Goal: Task Accomplishment & Management: Manage account settings

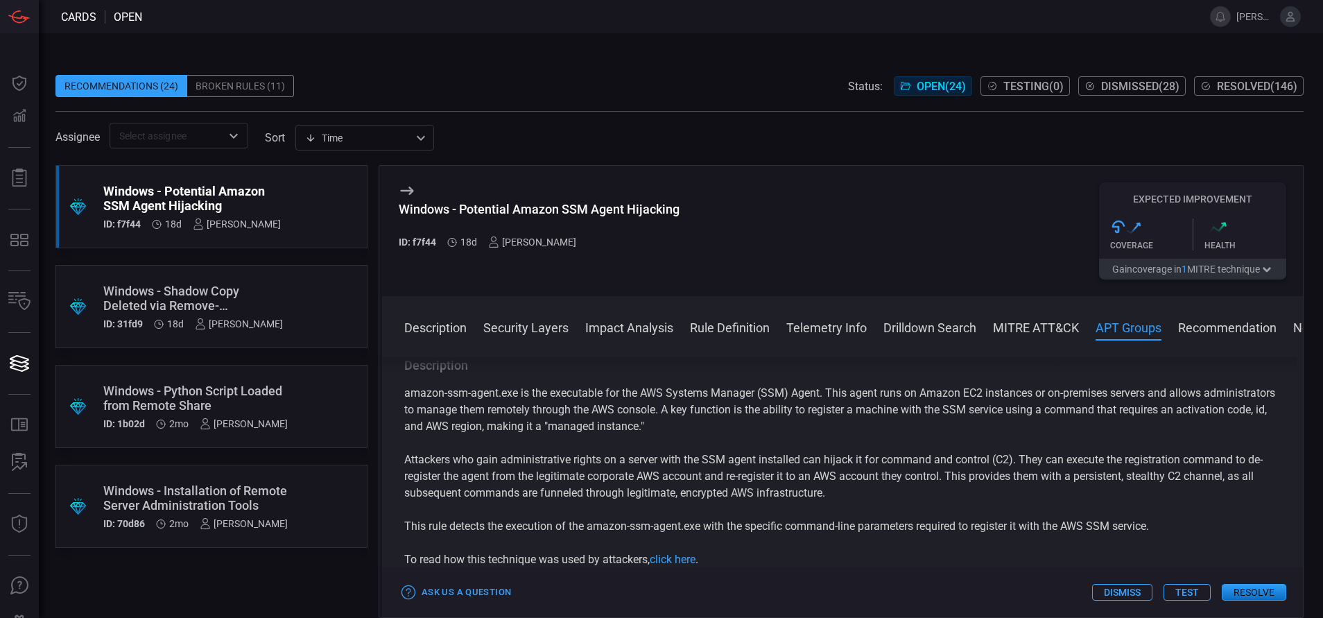
scroll to position [1015, 0]
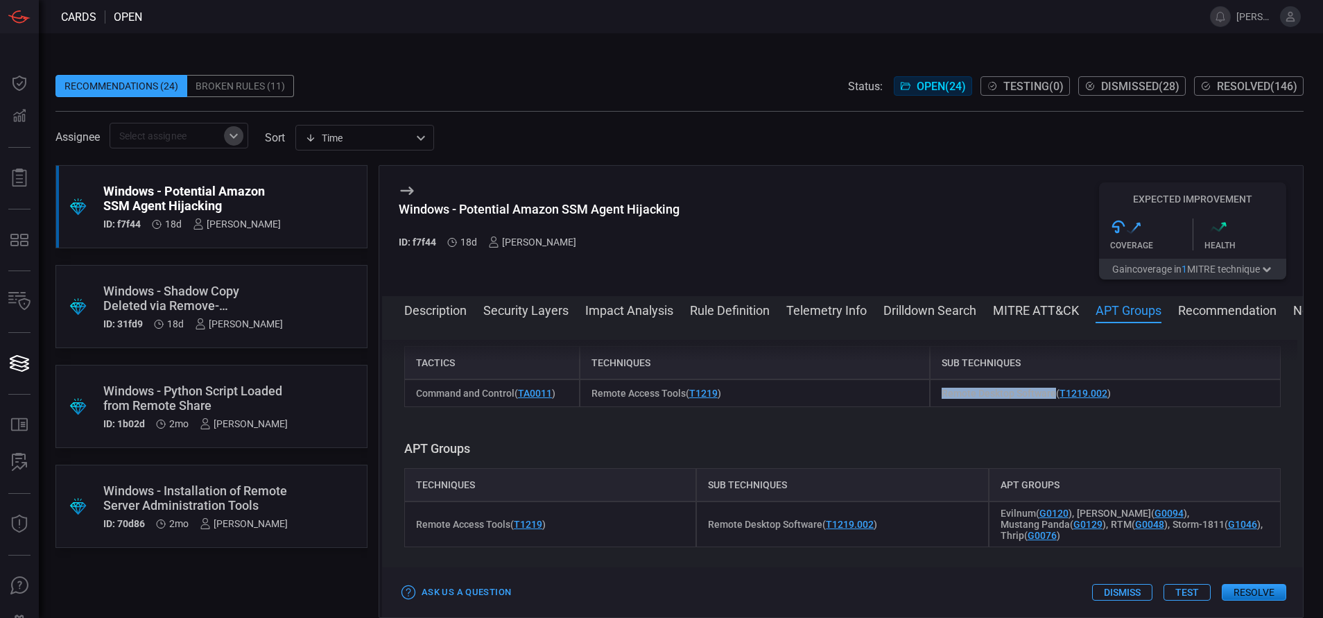
click at [239, 136] on icon "Open" at bounding box center [233, 136] width 17 height 17
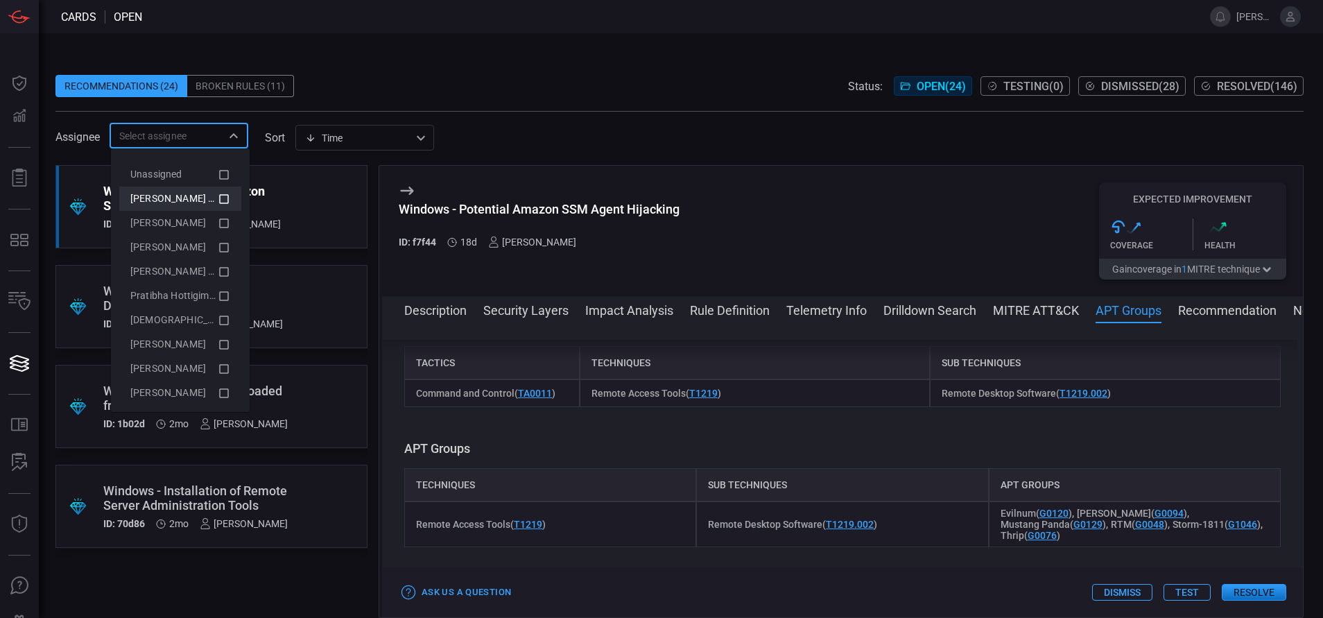
click at [199, 207] on li "[PERSON_NAME] (Myself)" at bounding box center [180, 198] width 122 height 24
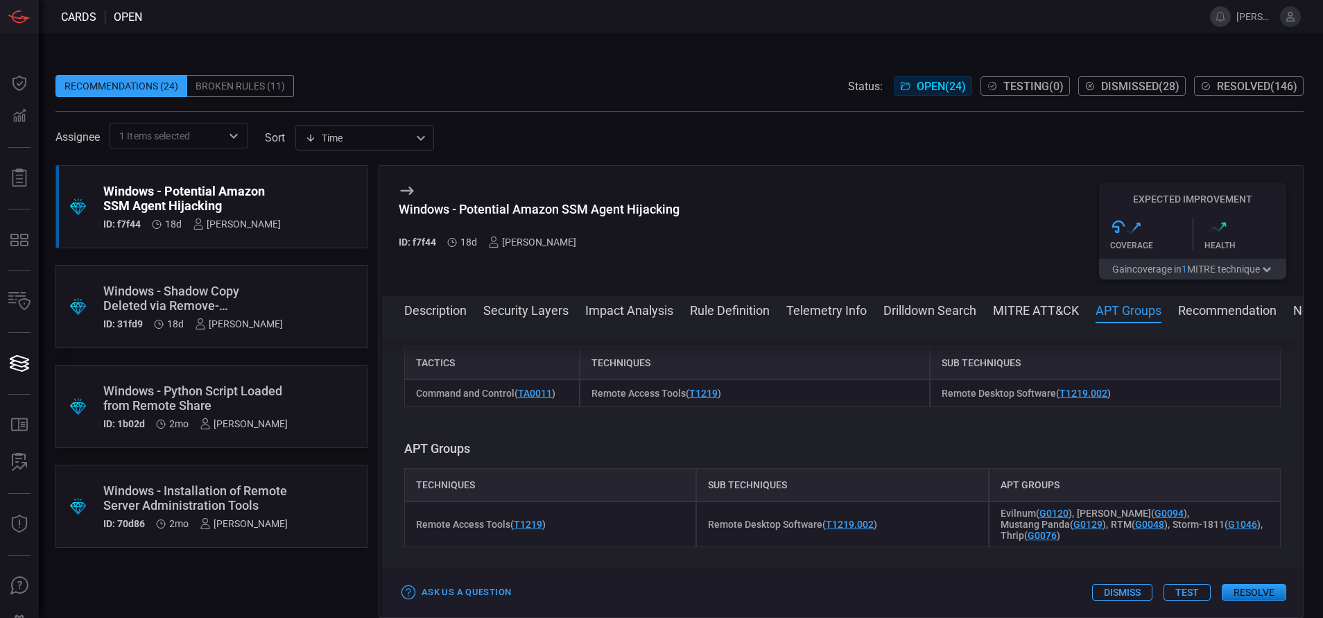
click at [1237, 92] on span "Resolved ( 146 )" at bounding box center [1257, 86] width 80 height 13
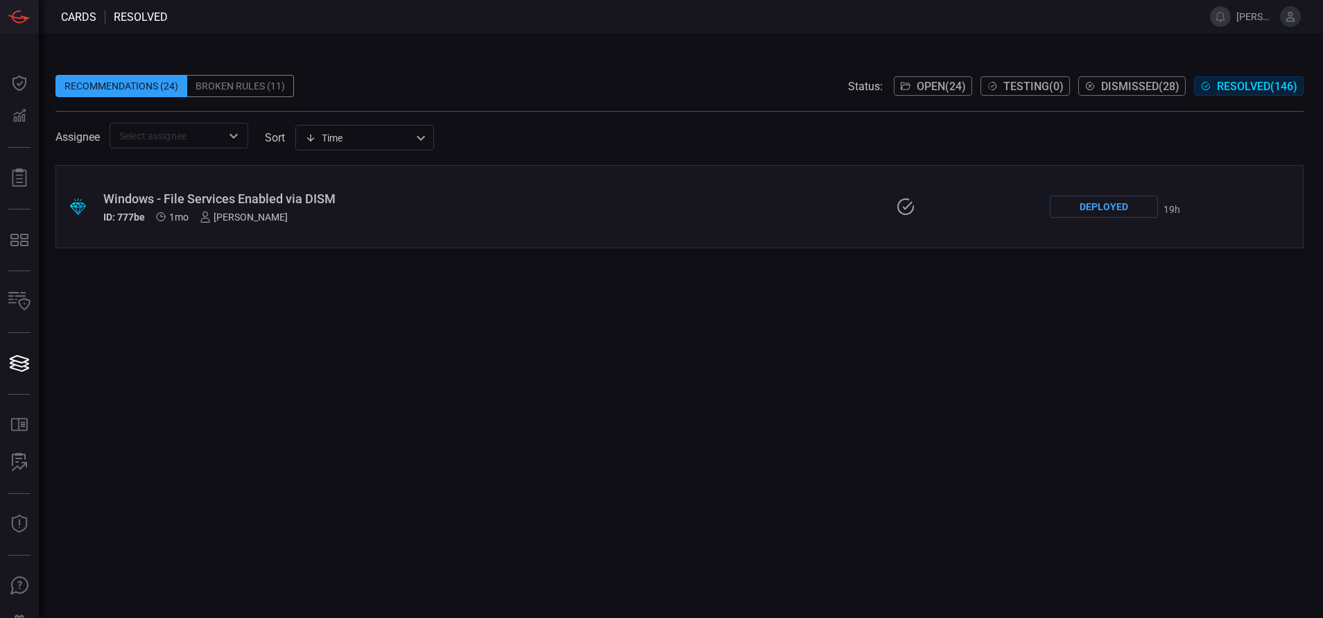
click at [268, 206] on div "Windows - File Services Enabled via DISM ID: 777be 1mo [PERSON_NAME]" at bounding box center [315, 206] width 424 height 31
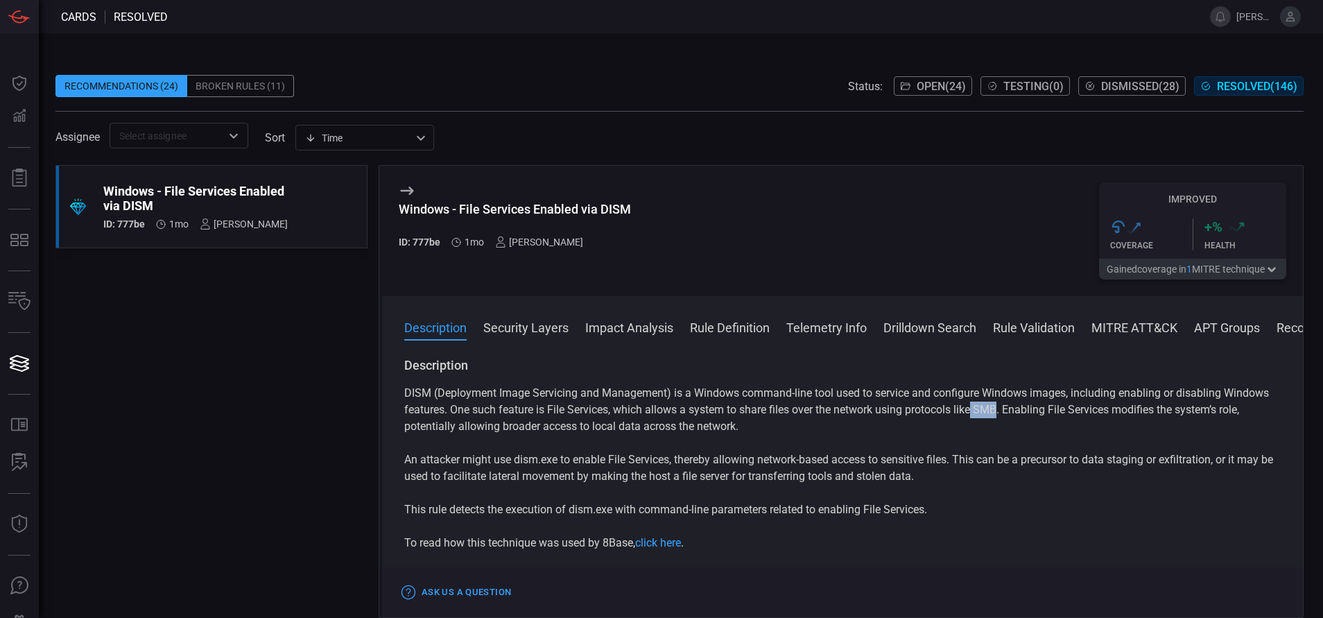
drag, startPoint x: 1047, startPoint y: 411, endPoint x: 1021, endPoint y: 417, distance: 26.9
click at [1021, 417] on p "DISM (Deployment Image Servicing and Management) is a Windows command-line tool…" at bounding box center [842, 410] width 876 height 50
drag, startPoint x: 1021, startPoint y: 417, endPoint x: 1031, endPoint y: 419, distance: 9.9
click at [1031, 419] on p "DISM (Deployment Image Servicing and Management) is a Windows command-line tool…" at bounding box center [842, 410] width 876 height 50
click at [1053, 410] on p "DISM (Deployment Image Servicing and Management) is a Windows command-line tool…" at bounding box center [842, 410] width 876 height 50
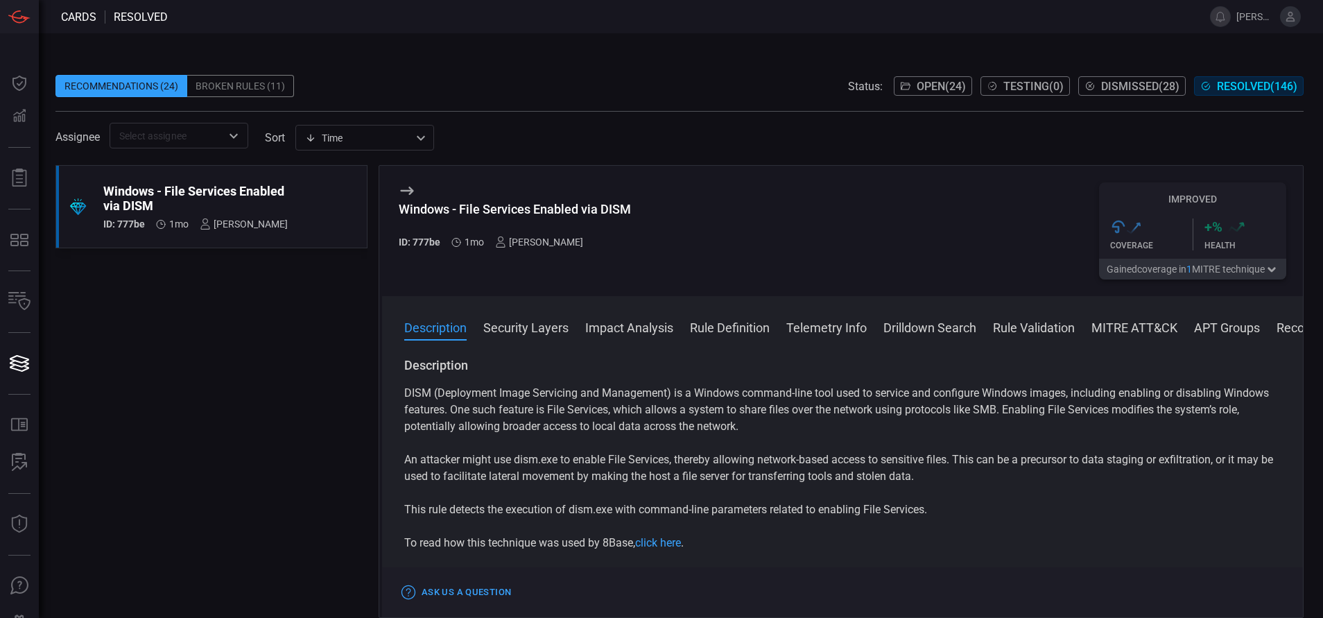
click at [928, 83] on span "Open ( 24 )" at bounding box center [940, 86] width 49 height 13
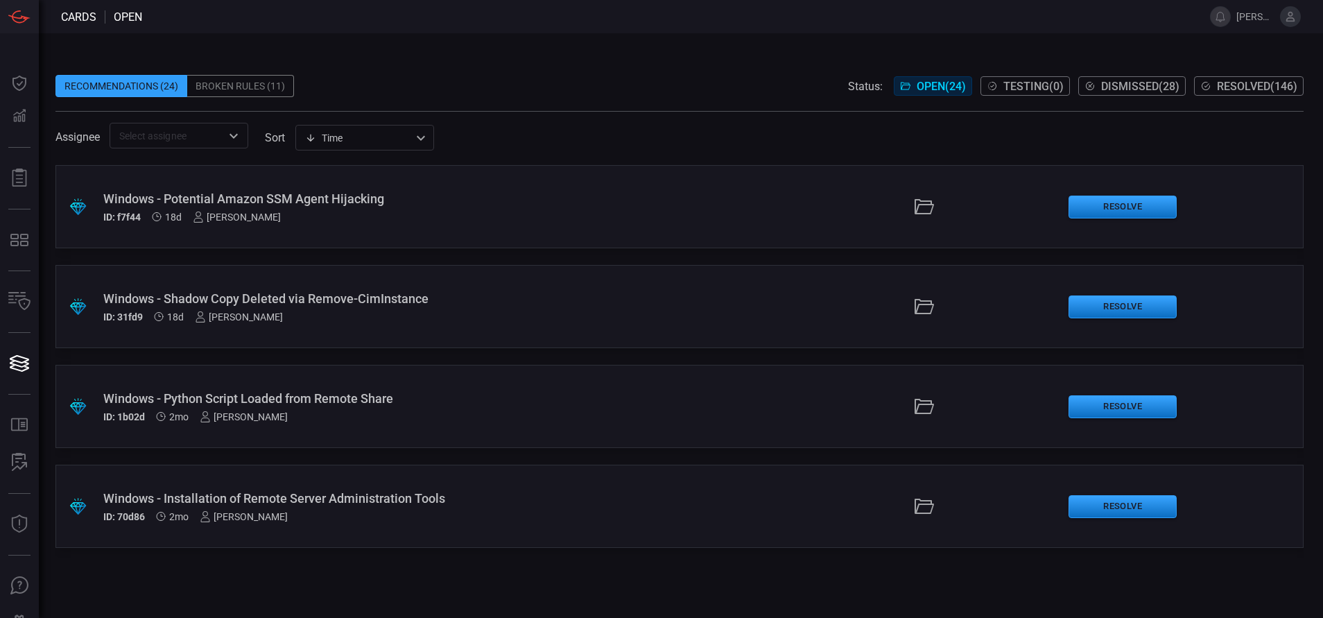
click at [265, 505] on div "Windows - Installation of Remote Server Administration Tools ID: 70d86 2mo [PER…" at bounding box center [321, 506] width 436 height 31
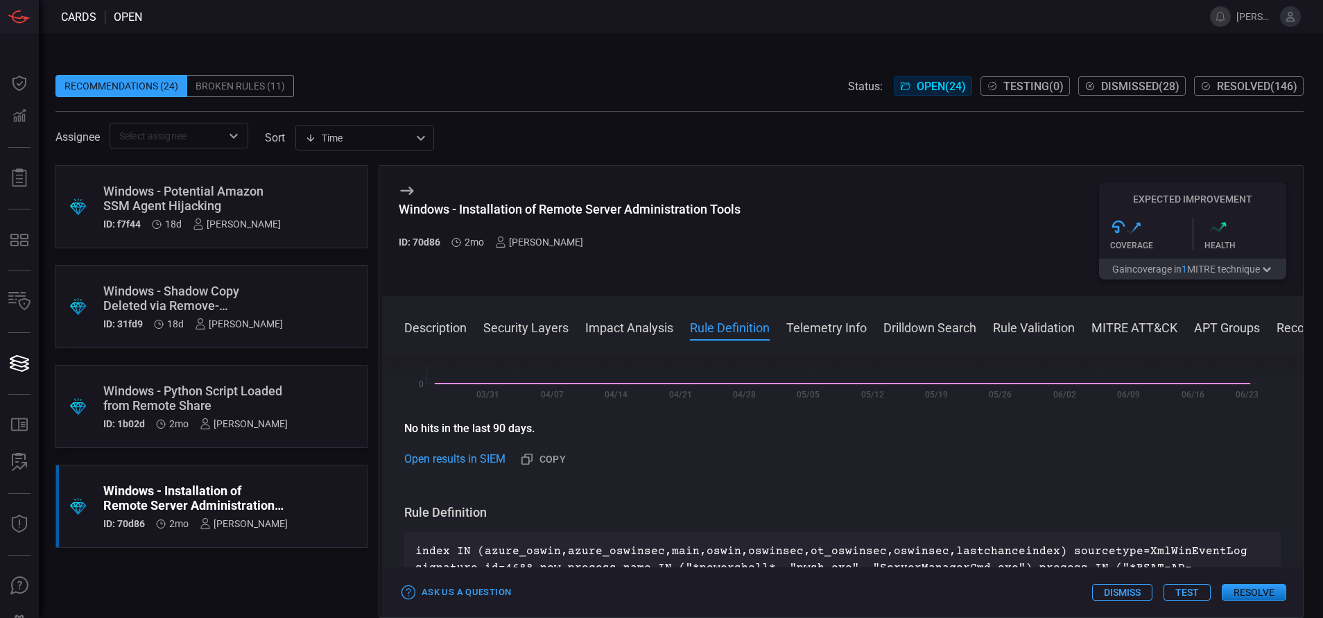
scroll to position [460, 0]
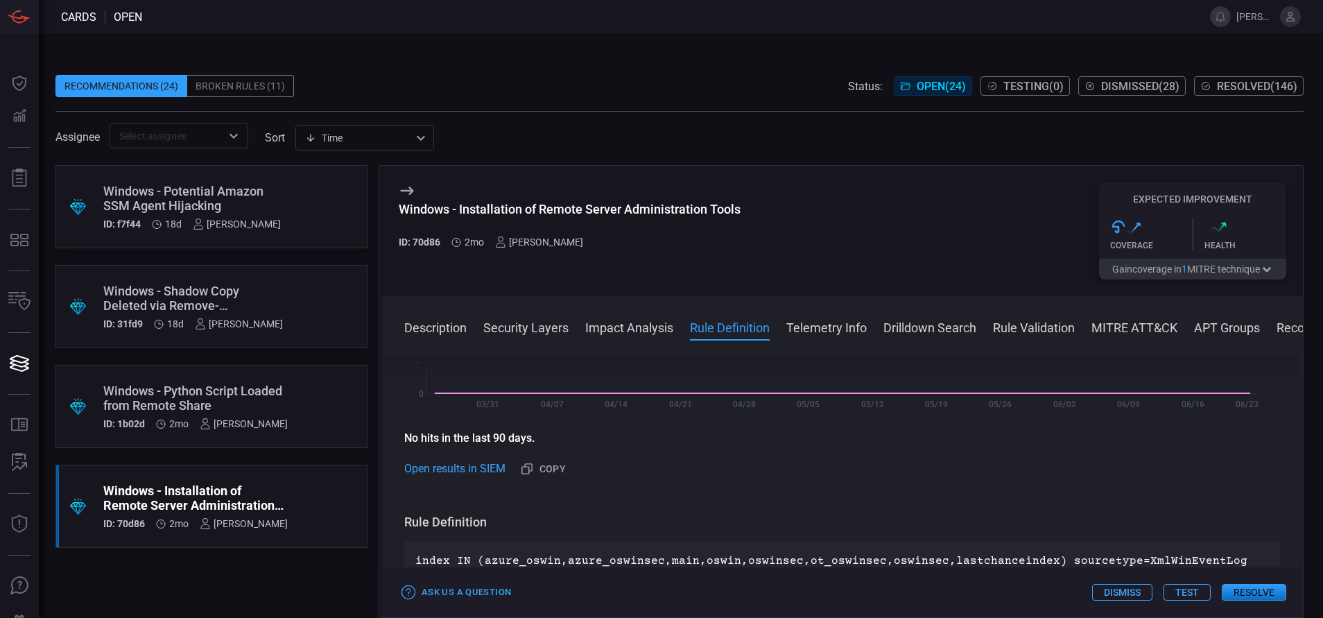
click at [446, 327] on button "Description" at bounding box center [435, 326] width 62 height 17
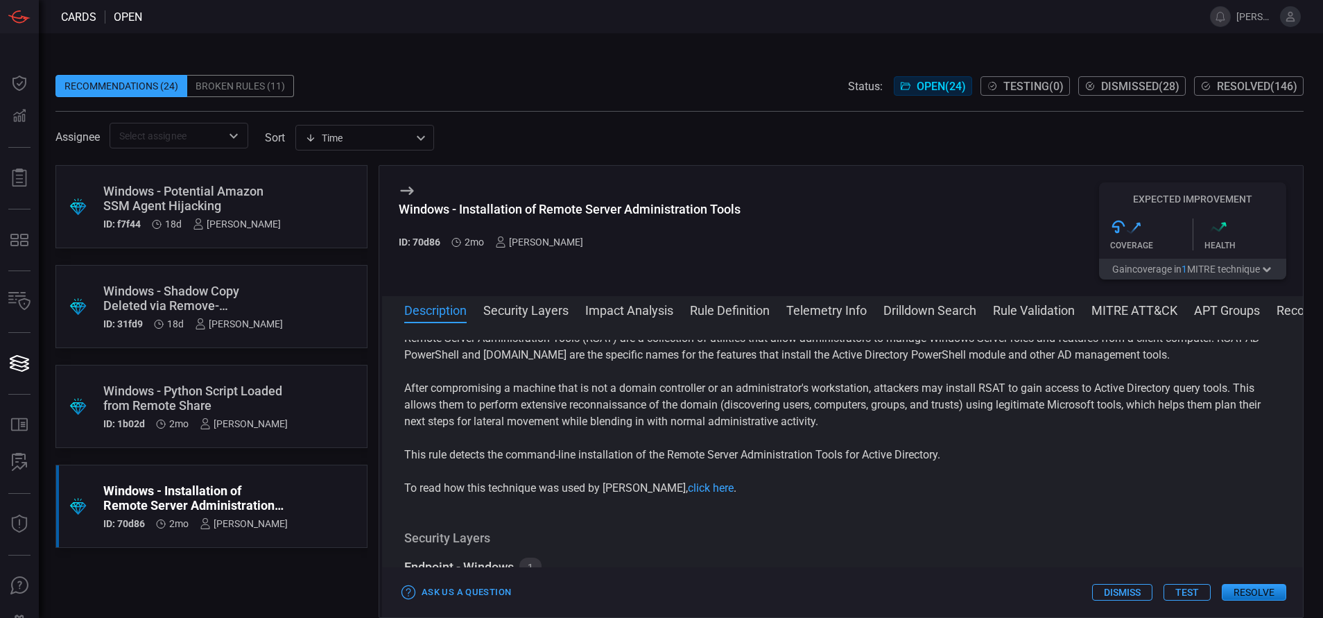
scroll to position [0, 0]
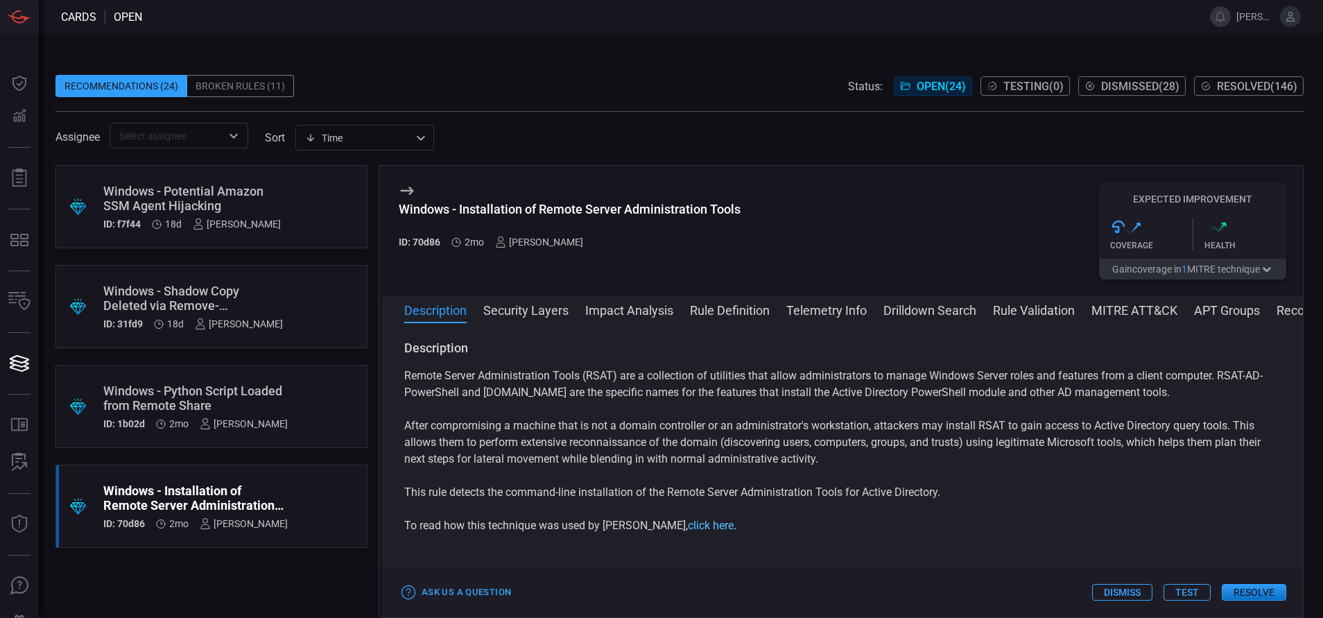
click at [688, 532] on link "click here" at bounding box center [711, 525] width 46 height 13
click at [724, 305] on button "Rule Definition" at bounding box center [730, 309] width 80 height 17
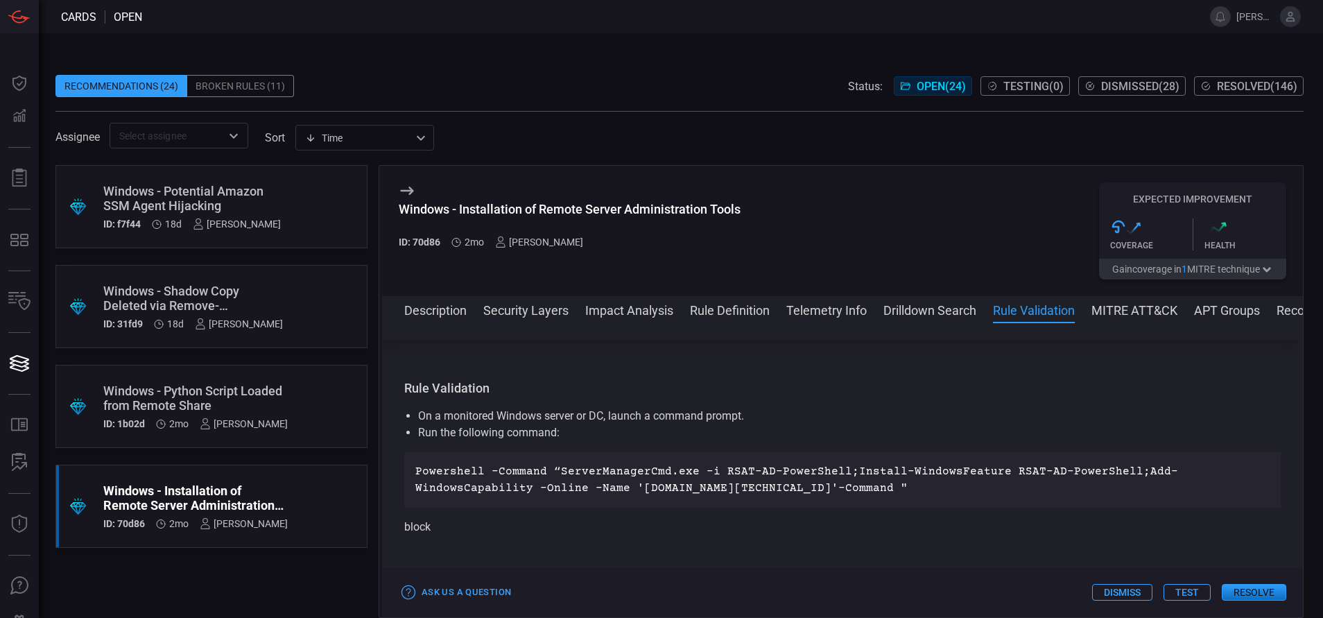
scroll to position [937, 0]
click at [1108, 310] on button "MITRE ATT&CK" at bounding box center [1134, 309] width 86 height 17
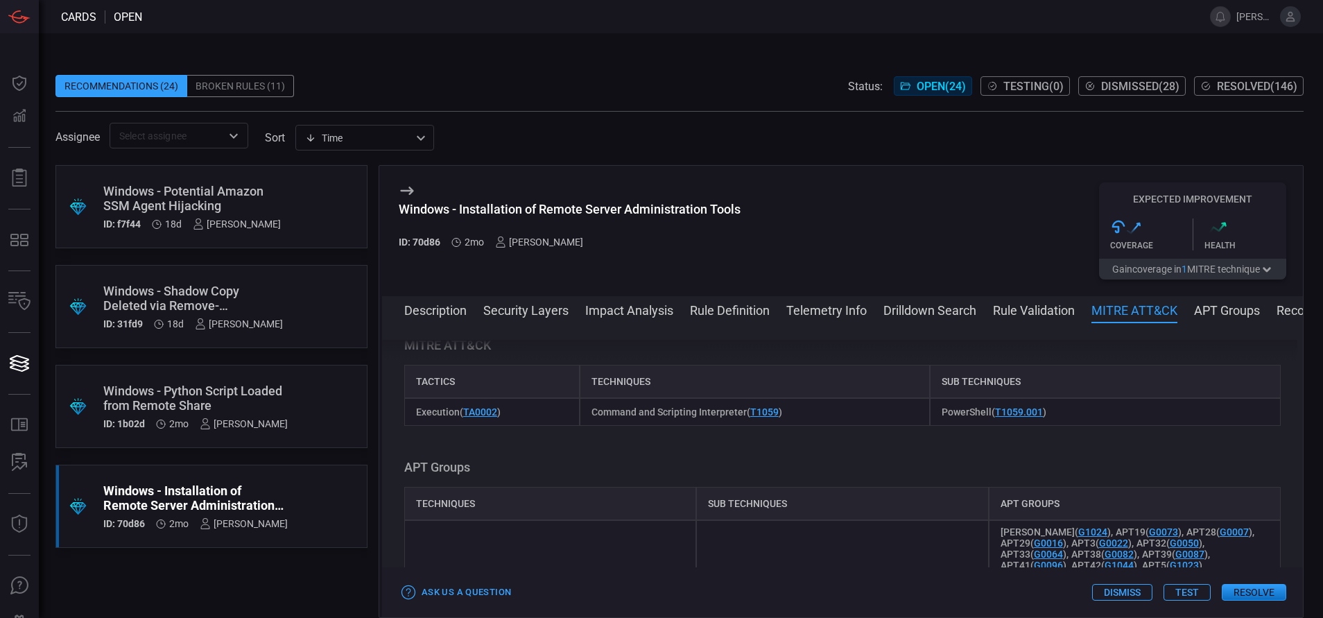
scroll to position [1158, 0]
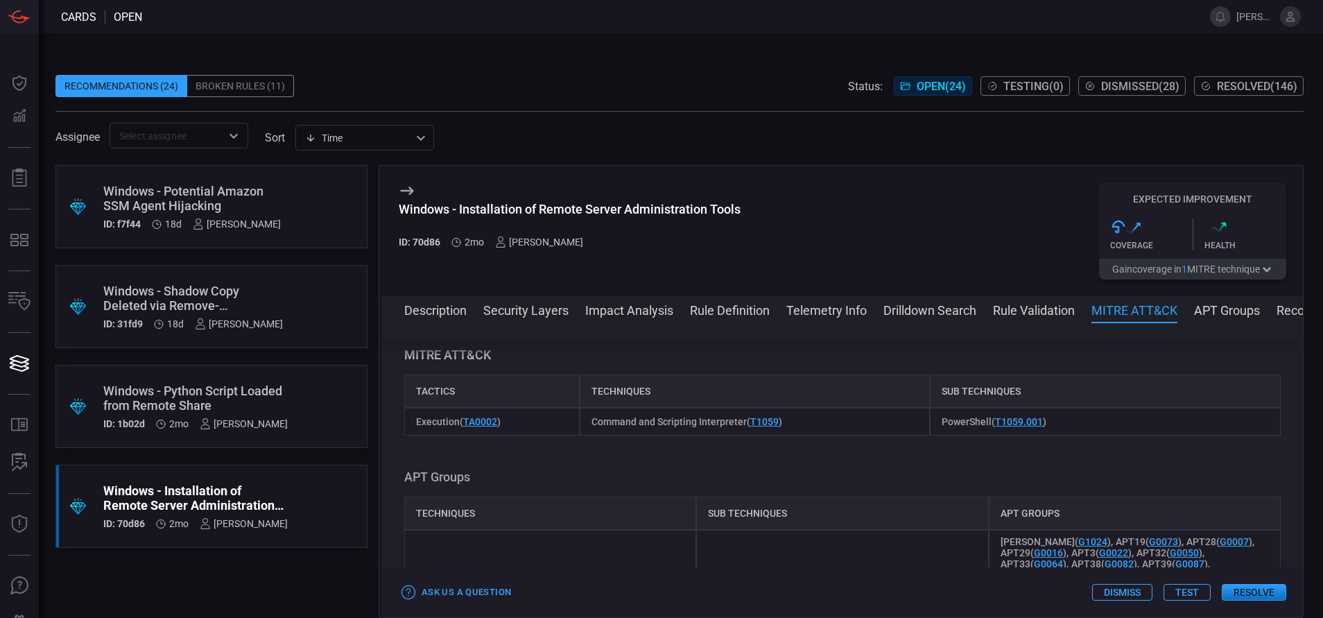
click at [451, 317] on button "Description" at bounding box center [435, 309] width 62 height 17
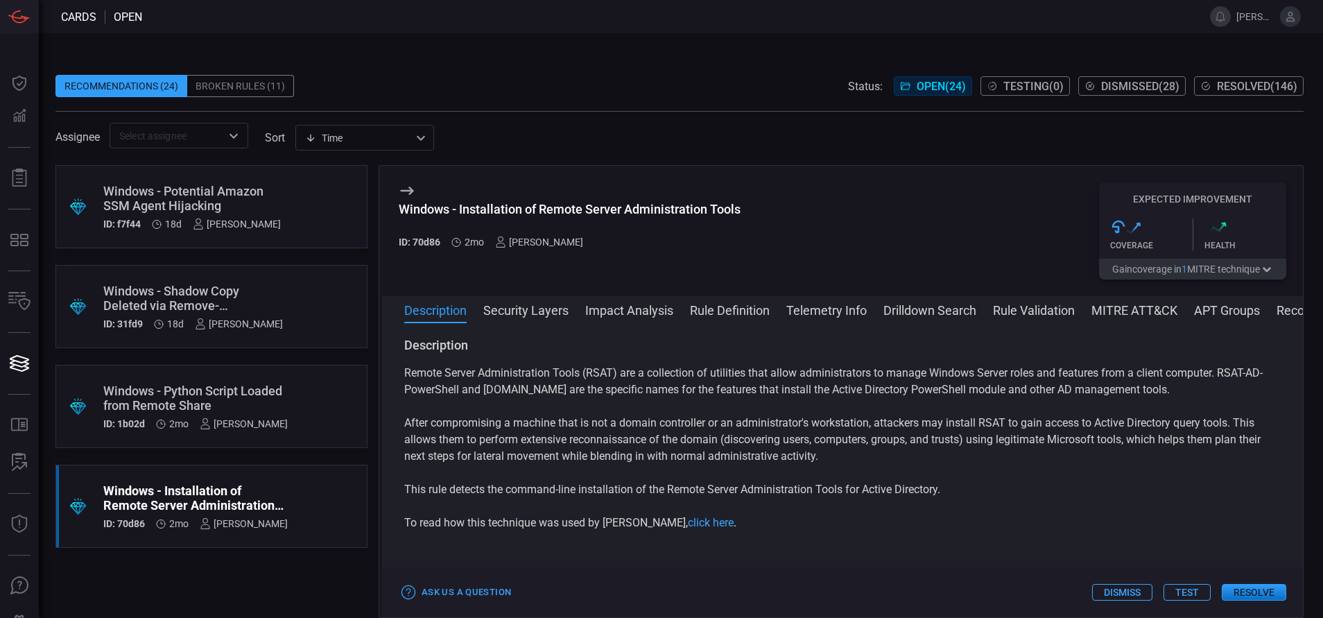
scroll to position [0, 0]
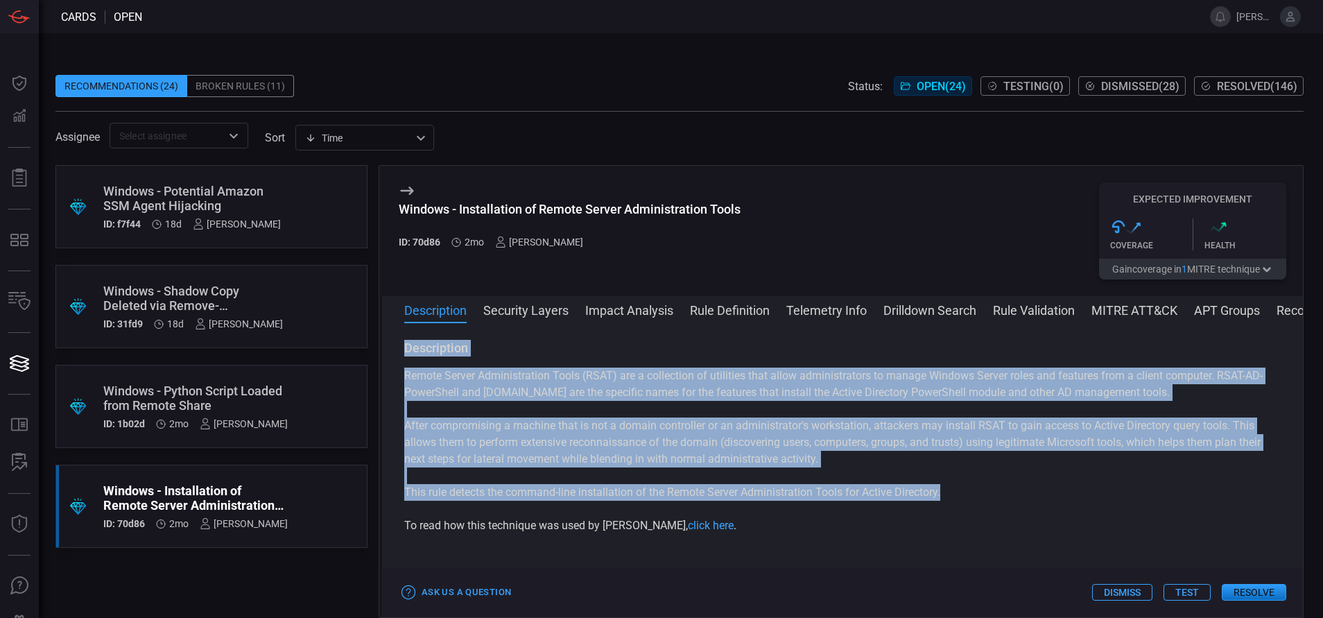
drag, startPoint x: 952, startPoint y: 511, endPoint x: 398, endPoint y: 349, distance: 577.2
click at [398, 349] on div "Description Remote Server Administration Tools (RSAT) are a collection of utili…" at bounding box center [842, 467] width 921 height 255
copy div "Description Remote Server Administration Tools (RSAT) are a collection of utili…"
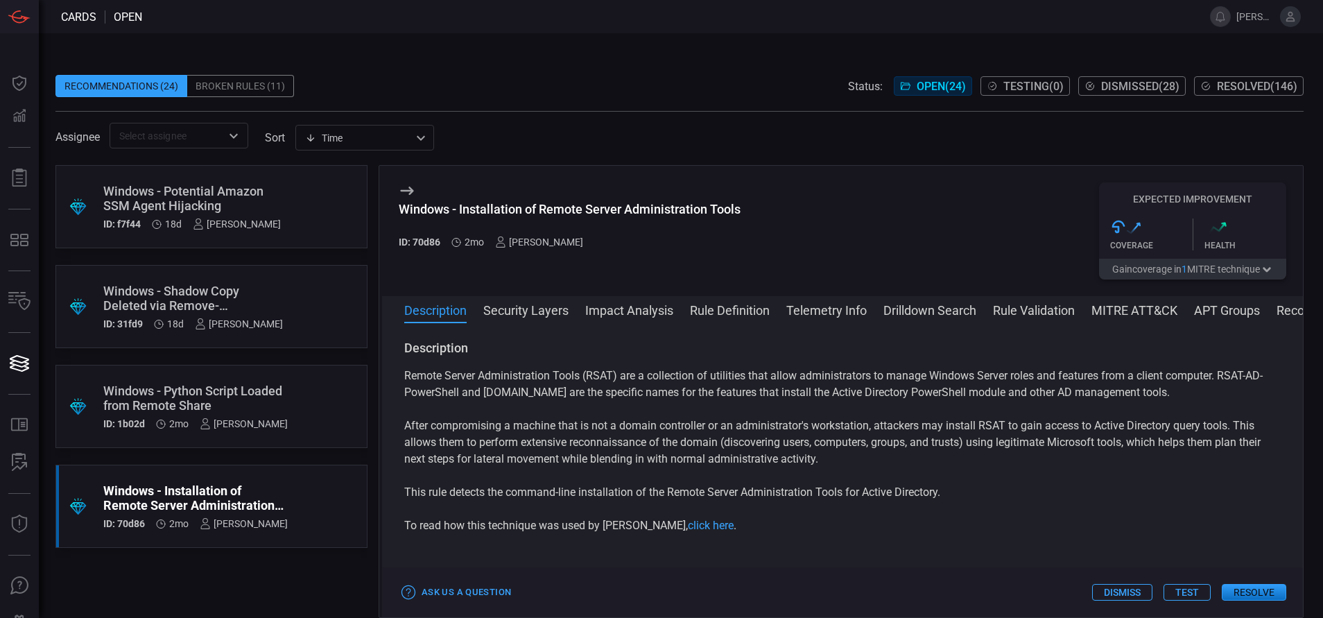
click at [955, 519] on div "Remote Server Administration Tools (RSAT) are a collection of utilities that al…" at bounding box center [842, 450] width 876 height 166
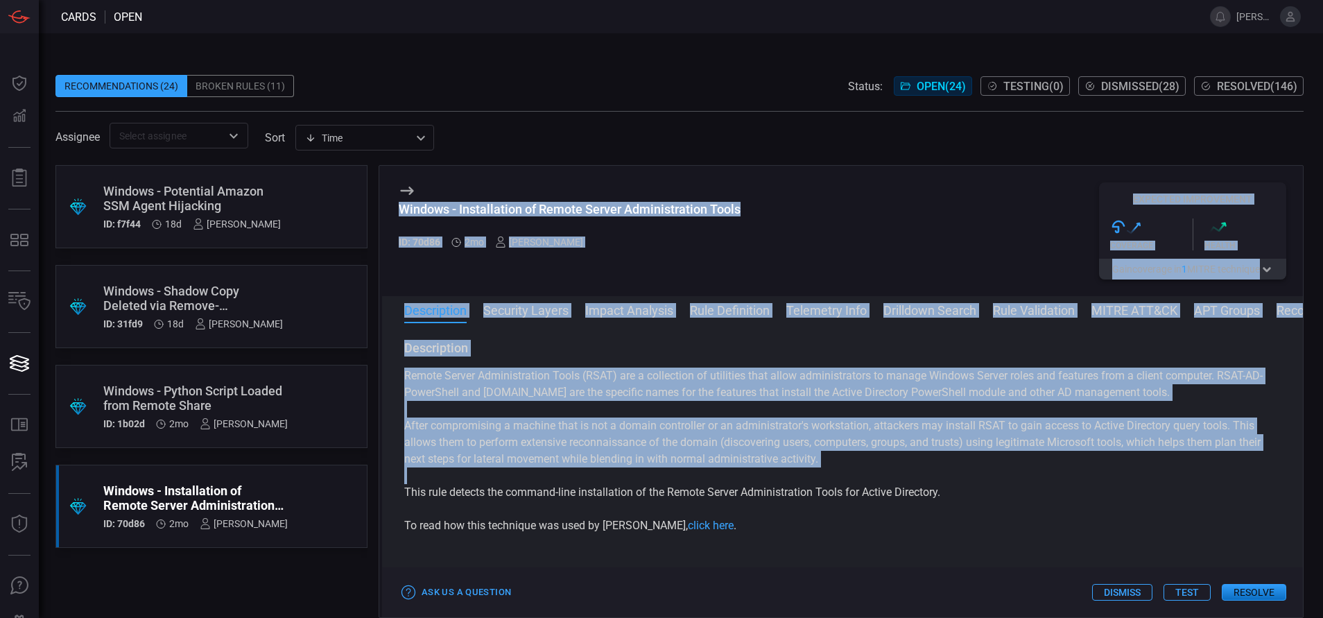
drag, startPoint x: 955, startPoint y: 518, endPoint x: 394, endPoint y: 220, distance: 635.1
click at [394, 220] on div "Windows - Installation of Remote Server Administration Tools ID: 70d86 2mo [PER…" at bounding box center [841, 391] width 925 height 453
click at [763, 230] on div "Windows - Installation of Remote Server Administration Tools ID: 70d86 2mo [PER…" at bounding box center [842, 231] width 921 height 130
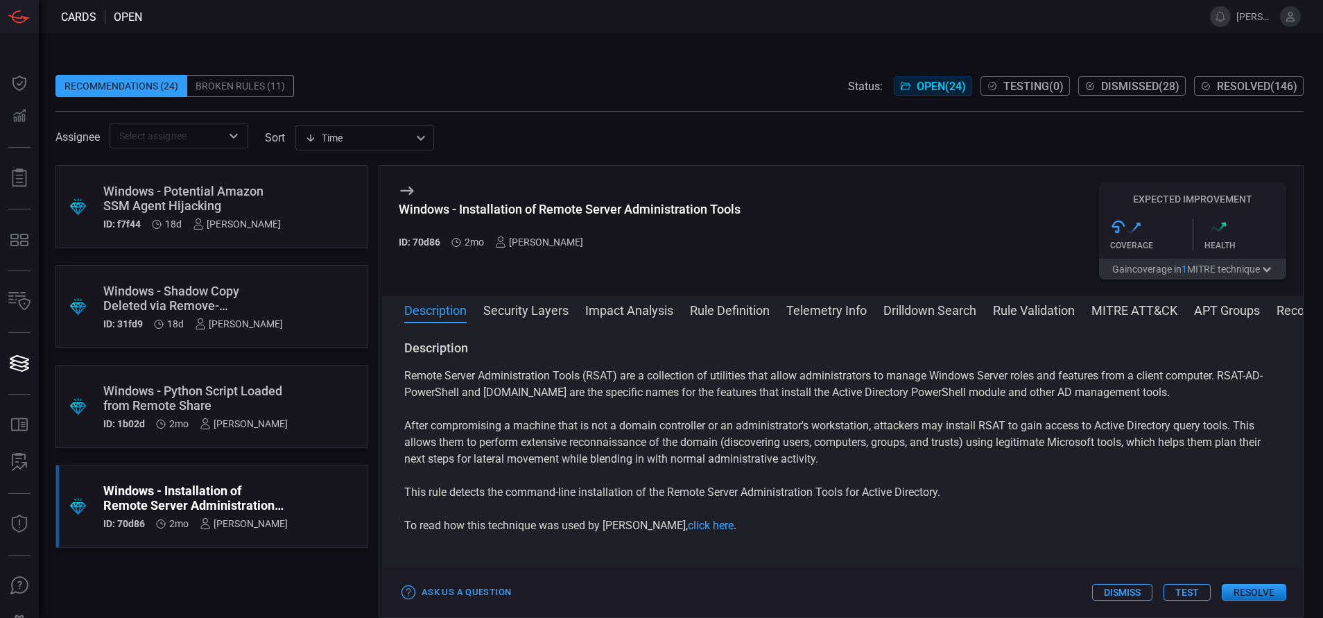
drag, startPoint x: 746, startPoint y: 200, endPoint x: 711, endPoint y: 201, distance: 34.7
click at [711, 201] on div "Windows - Installation of Remote Server Administration Tools ID: 70d86 2mo [PER…" at bounding box center [842, 231] width 921 height 130
drag, startPoint x: 745, startPoint y: 209, endPoint x: 397, endPoint y: 209, distance: 348.0
click at [397, 209] on div "Windows - Installation of Remote Server Administration Tools ID: 70d86 2mo [PER…" at bounding box center [842, 231] width 921 height 130
copy div "Windows - Installation of Remote Server Administration Tools"
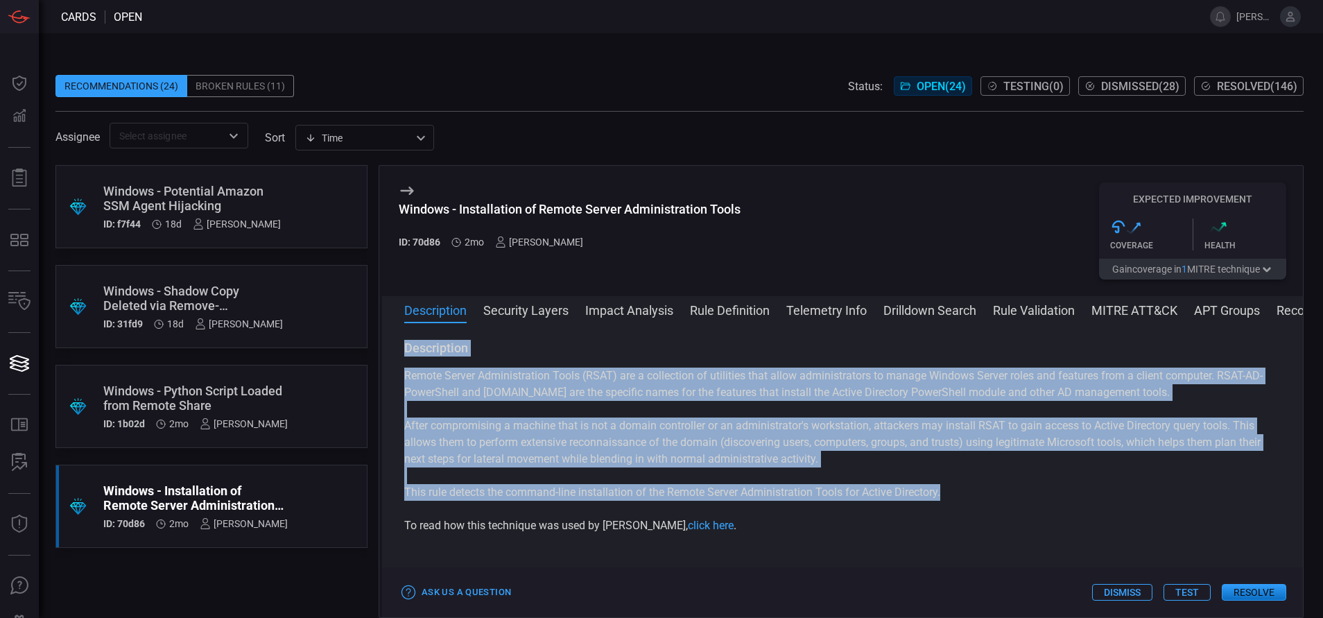
drag, startPoint x: 404, startPoint y: 342, endPoint x: 946, endPoint y: 510, distance: 567.0
click at [946, 510] on div "Description Remote Server Administration Tools (RSAT) are a collection of utili…" at bounding box center [842, 437] width 876 height 194
copy div "Description Remote Server Administration Tools (RSAT) are a collection of utili…"
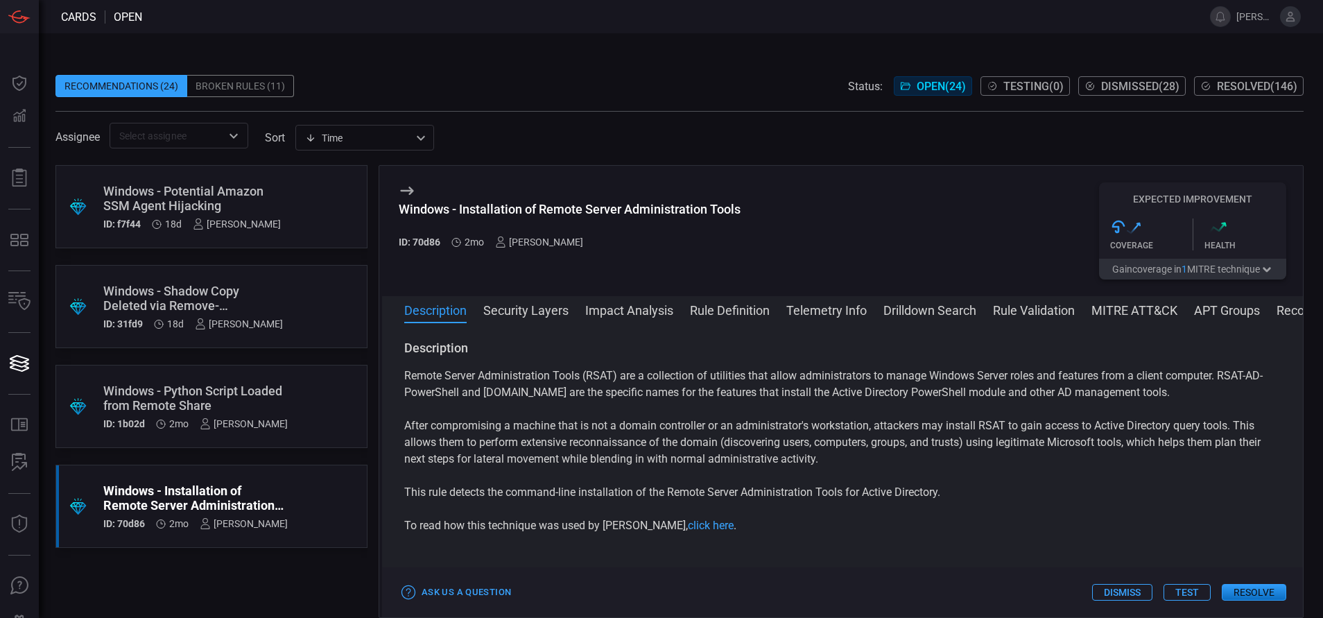
click at [634, 281] on div "Windows - Installation of Remote Server Administration Tools ID: 70d86 2mo [PER…" at bounding box center [842, 231] width 921 height 130
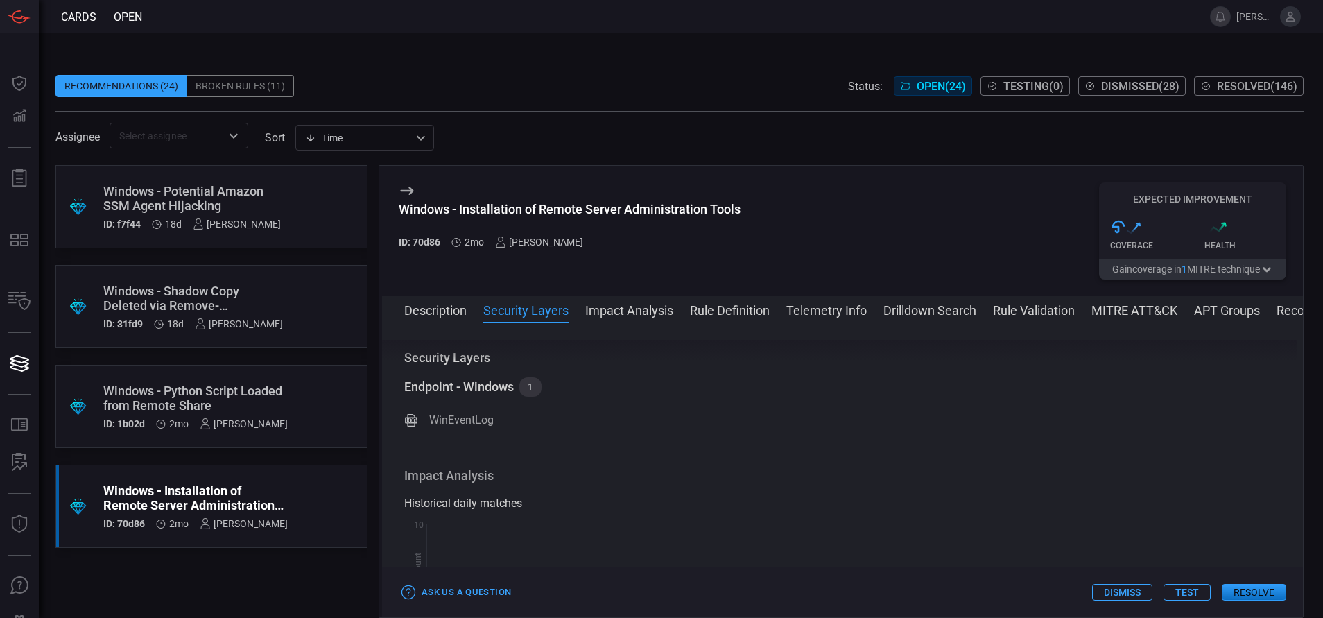
scroll to position [220, 0]
click at [1252, 590] on button "Resolve" at bounding box center [1253, 592] width 64 height 17
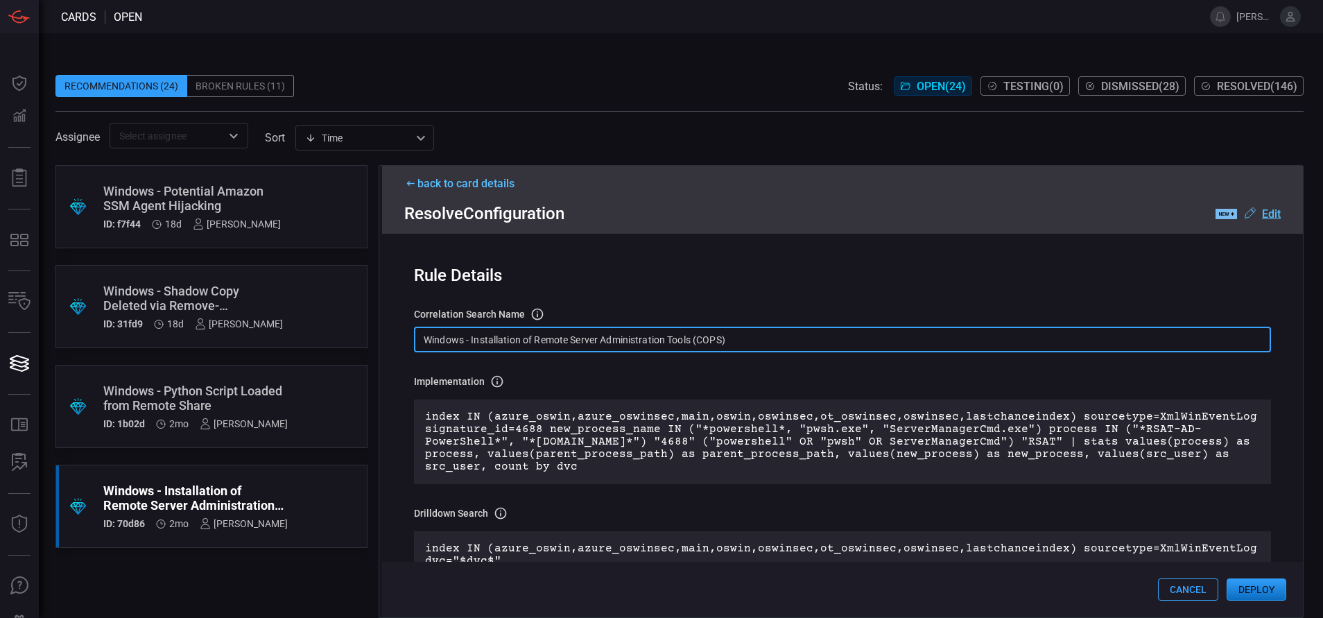
click at [748, 342] on input "Windows - Installation of Remote Server Administration Tools (COPS)" at bounding box center [842, 340] width 857 height 26
paste input "Process - Installation of Remote Server Administration Tools"
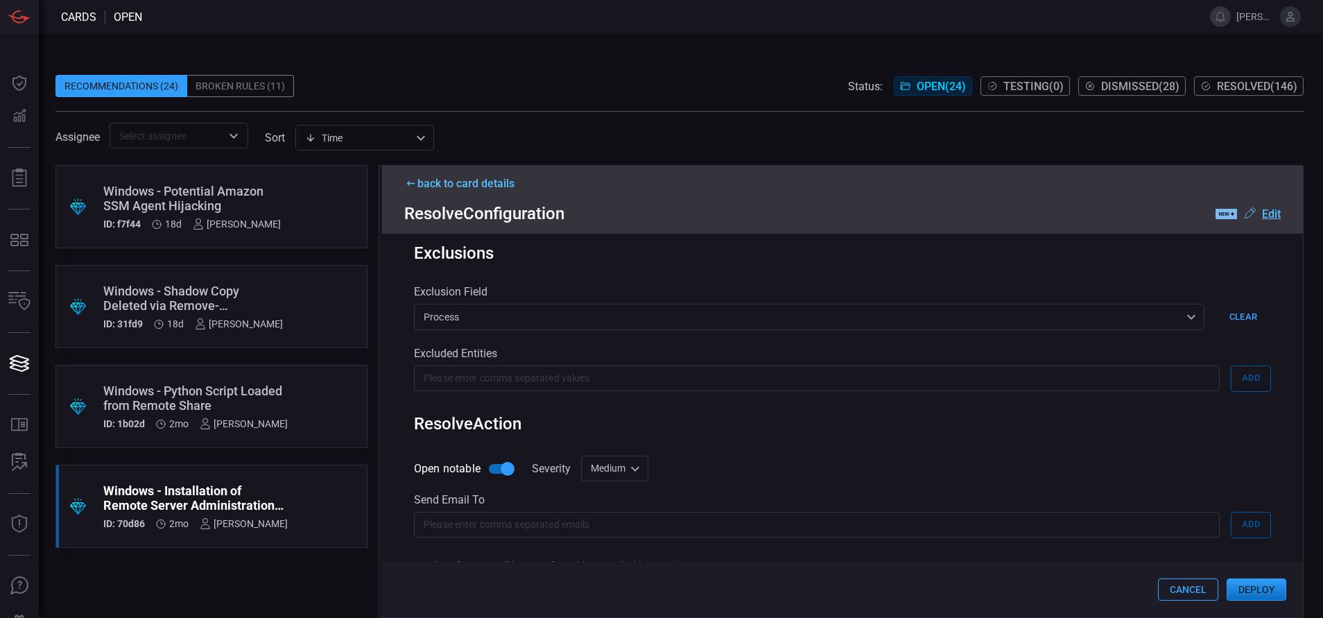
scroll to position [467, 0]
type input "Win Process - Installation of Remote Server Administration Tools"
click at [629, 469] on div "Medium medium Informational Low Medium High Critical ​" at bounding box center [614, 466] width 67 height 26
click at [604, 523] on div "Low" at bounding box center [595, 521] width 19 height 15
type input "low"
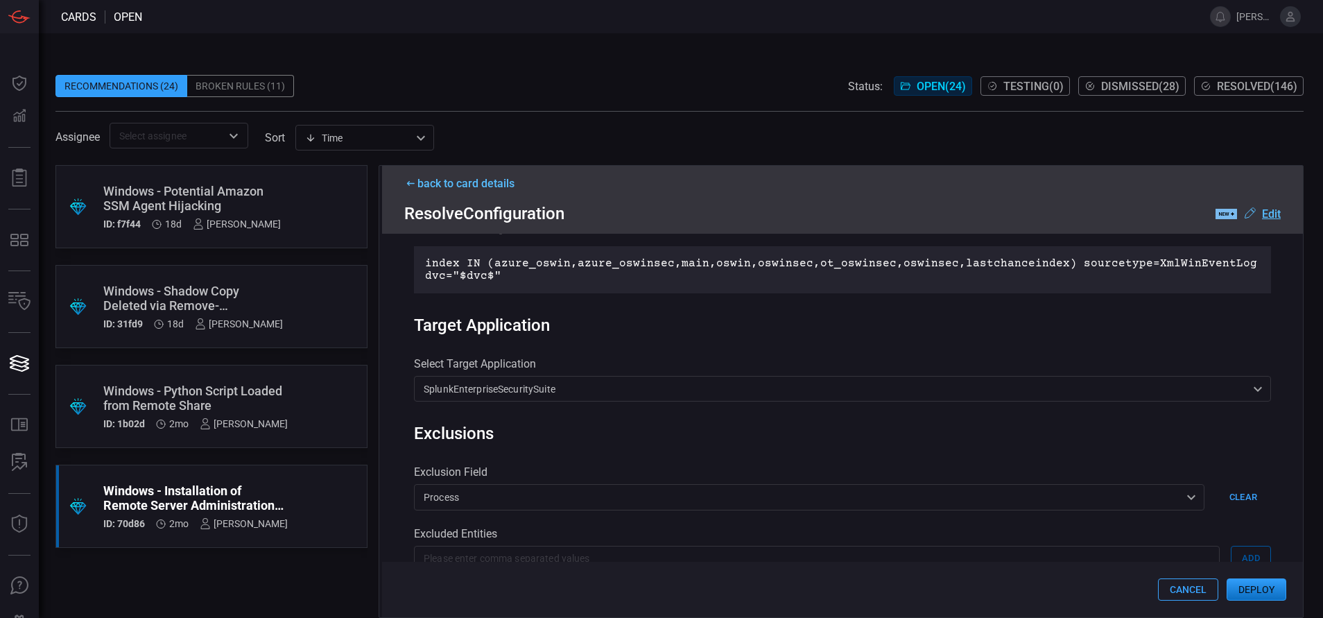
scroll to position [284, 0]
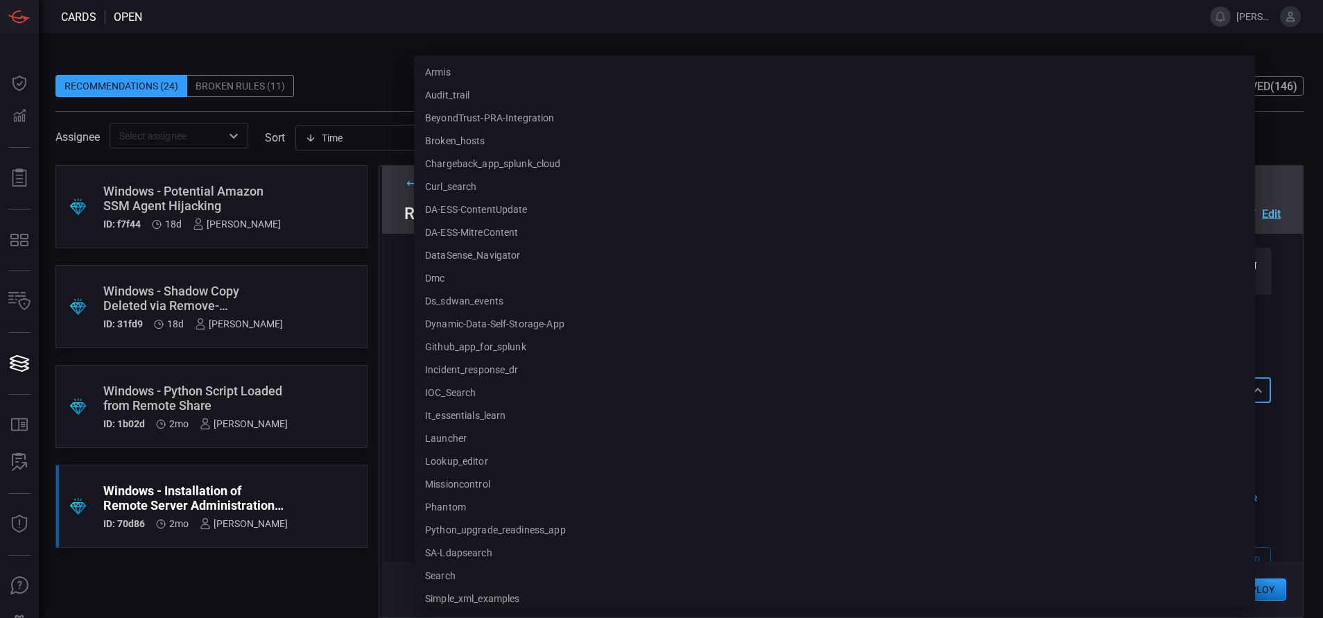
click at [654, 390] on div "SplunkEnterpriseSecuritySuite SplunkEnterpriseSecuritySuite armis audit_trail B…" at bounding box center [842, 390] width 857 height 26
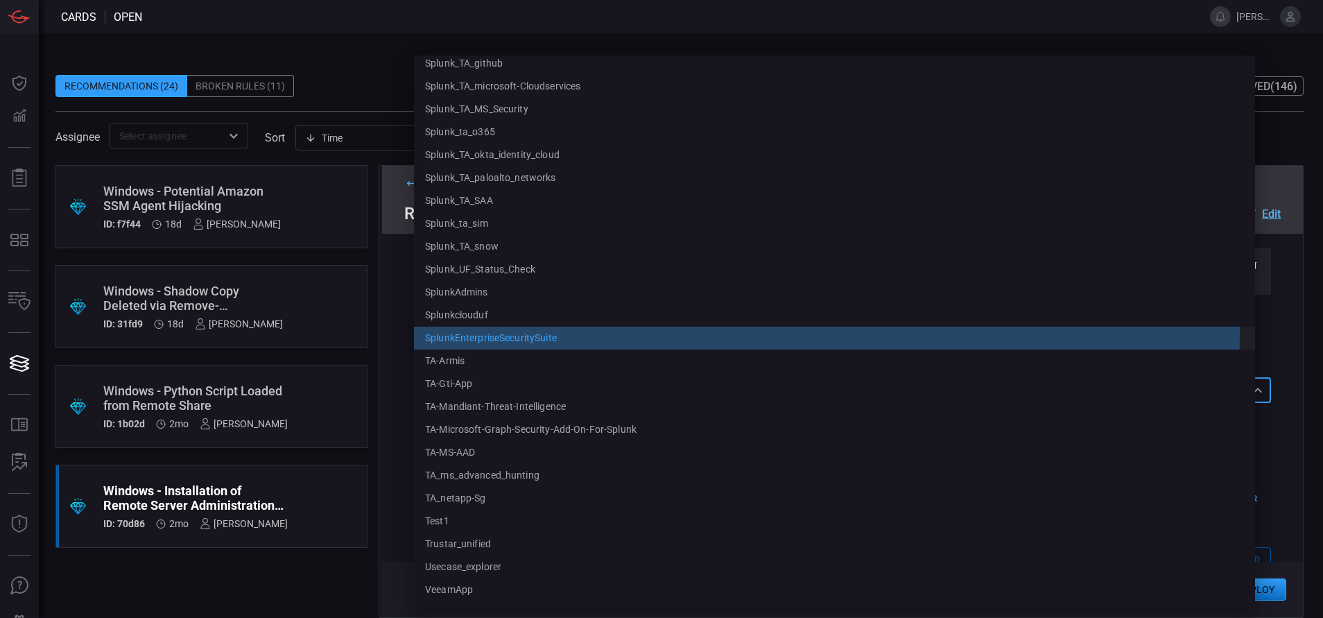
click at [557, 332] on li "SplunkEnterpriseSecuritySuite" at bounding box center [834, 338] width 841 height 23
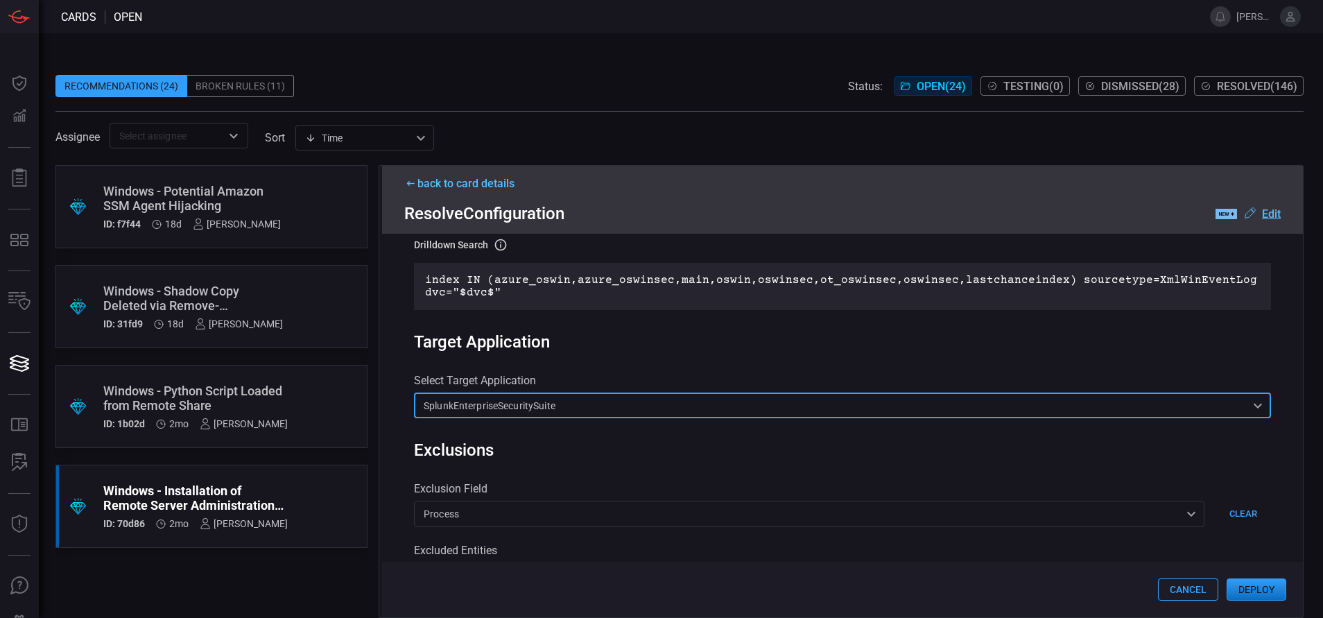
scroll to position [311, 0]
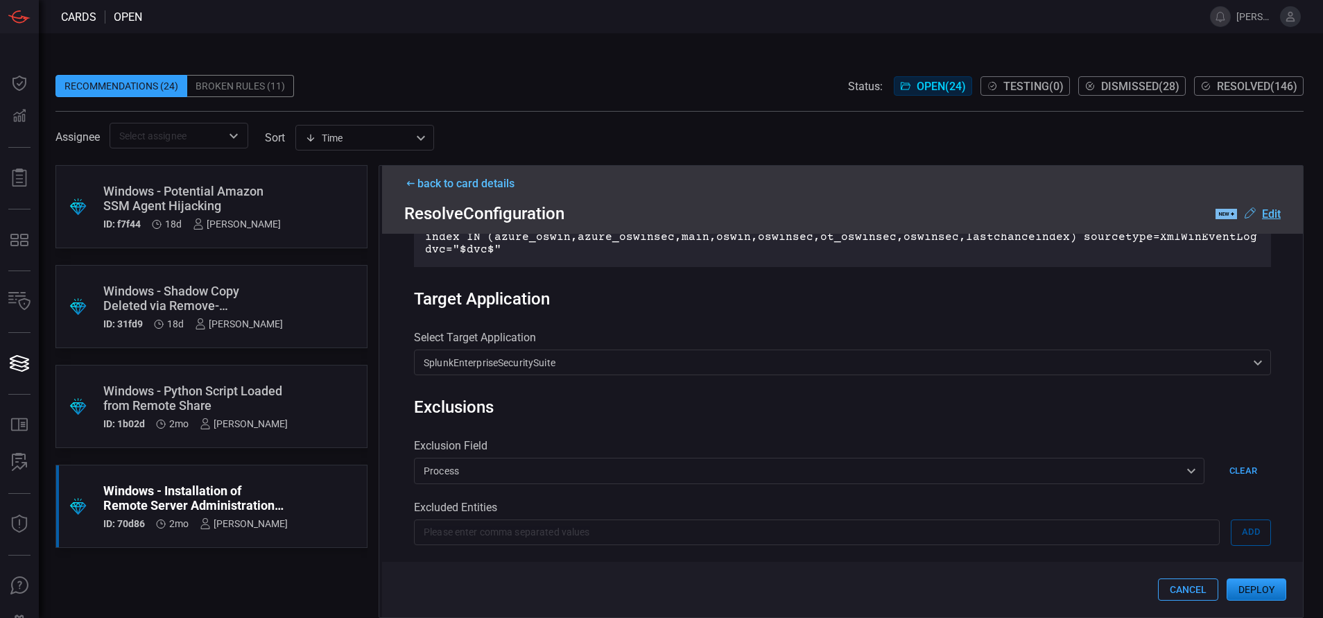
click at [1269, 589] on button "Deploy" at bounding box center [1256, 589] width 60 height 22
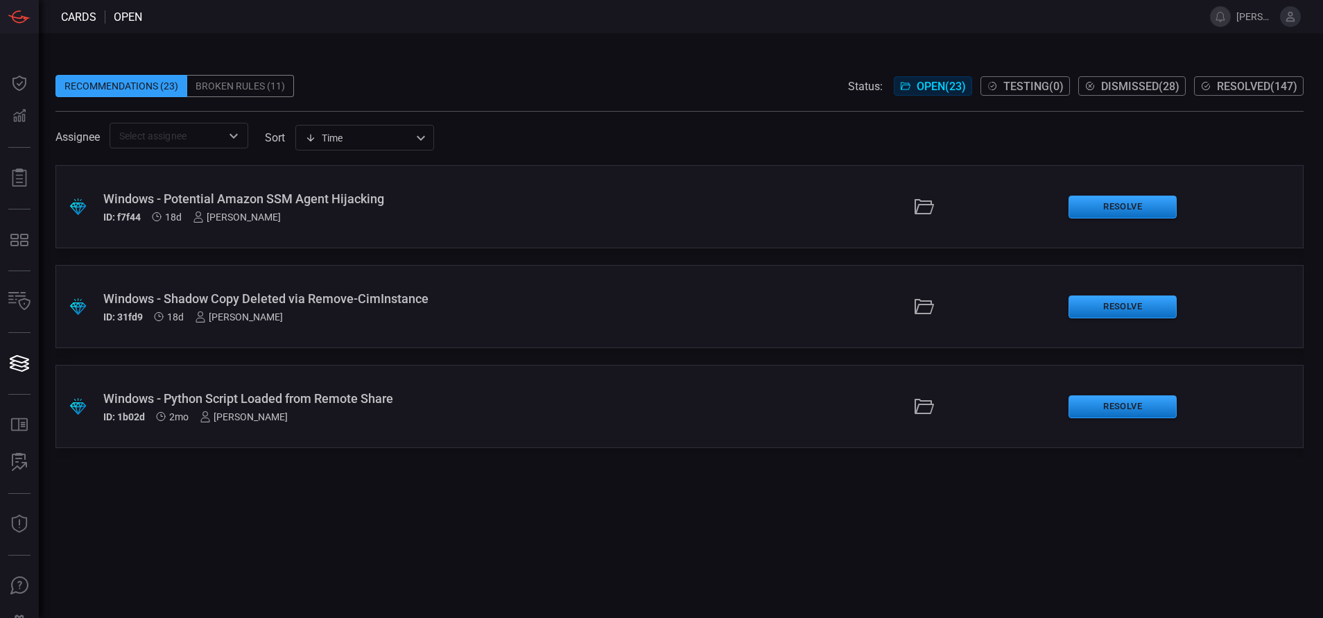
click at [512, 418] on div "ID: 1b02d 2mo [PERSON_NAME]" at bounding box center [321, 416] width 436 height 11
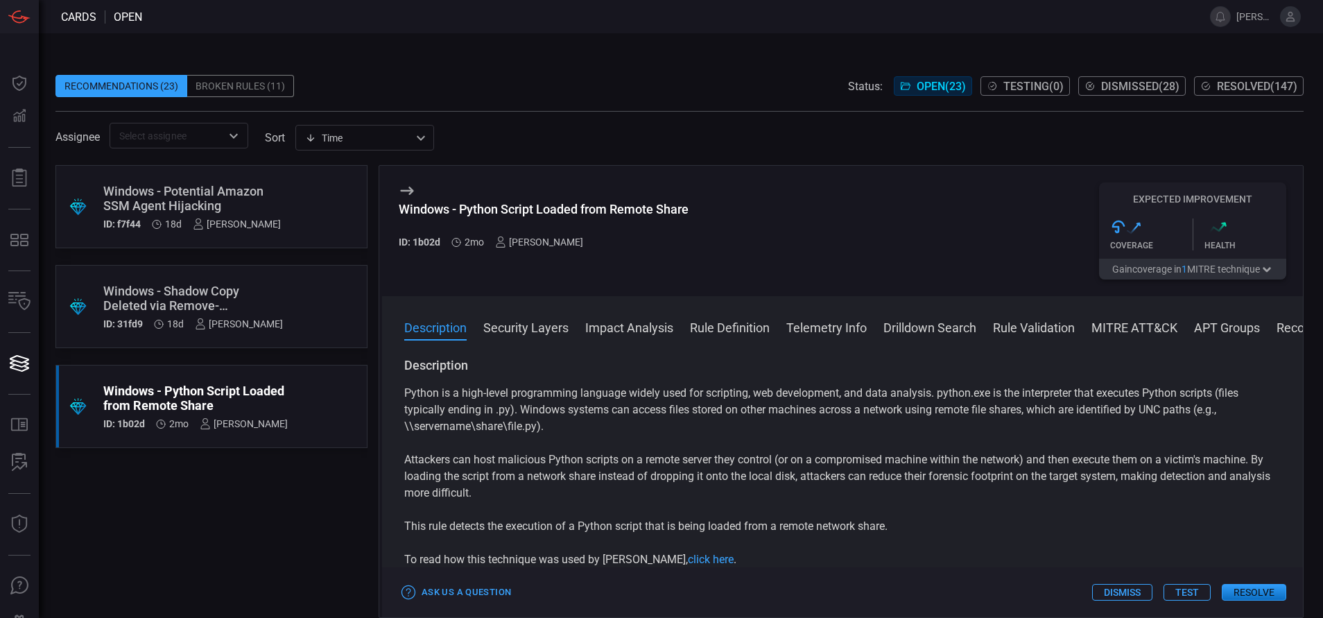
click at [1265, 90] on span "Resolved ( 147 )" at bounding box center [1257, 86] width 80 height 13
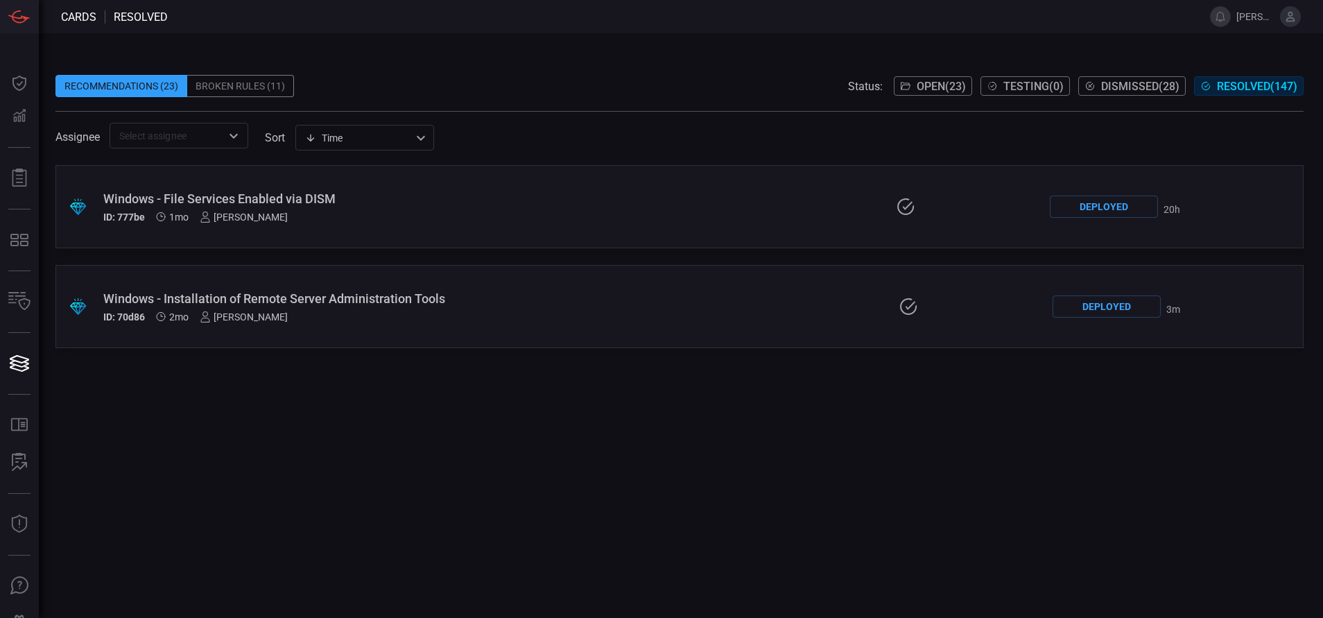
click at [366, 213] on div "ID: 777be 1mo [PERSON_NAME]" at bounding box center [315, 216] width 424 height 11
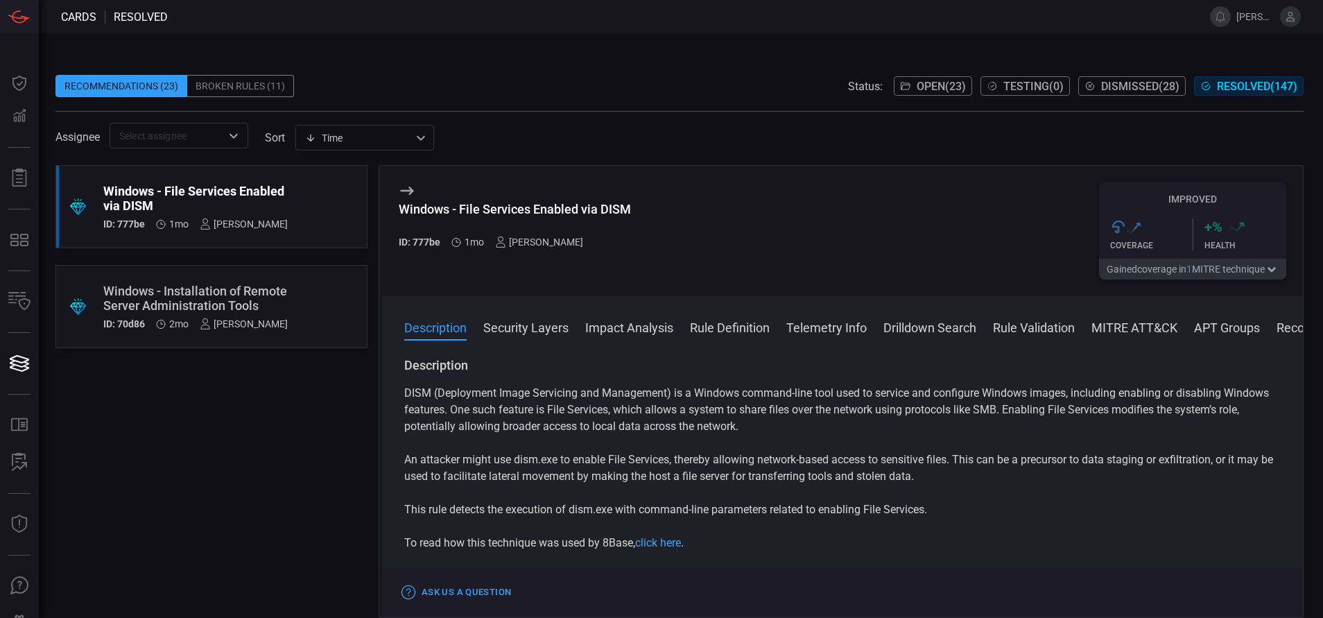
click at [405, 193] on icon at bounding box center [407, 190] width 17 height 17
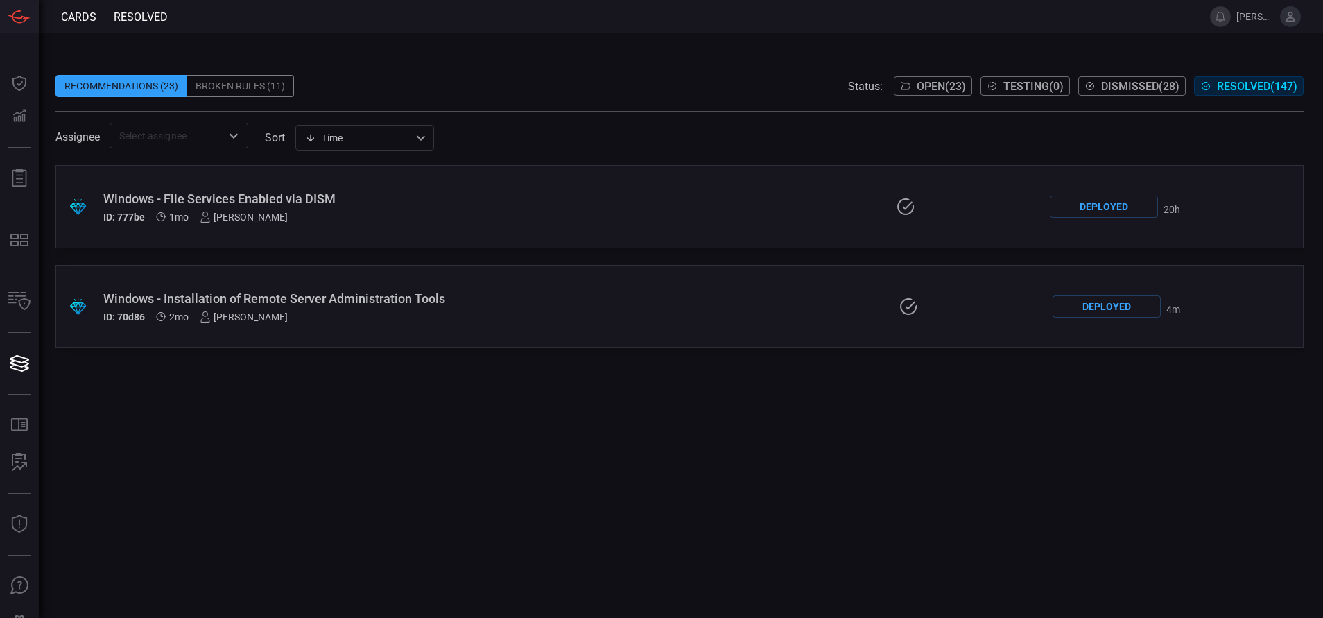
click at [405, 193] on div "Windows - File Services Enabled via DISM" at bounding box center [315, 198] width 424 height 15
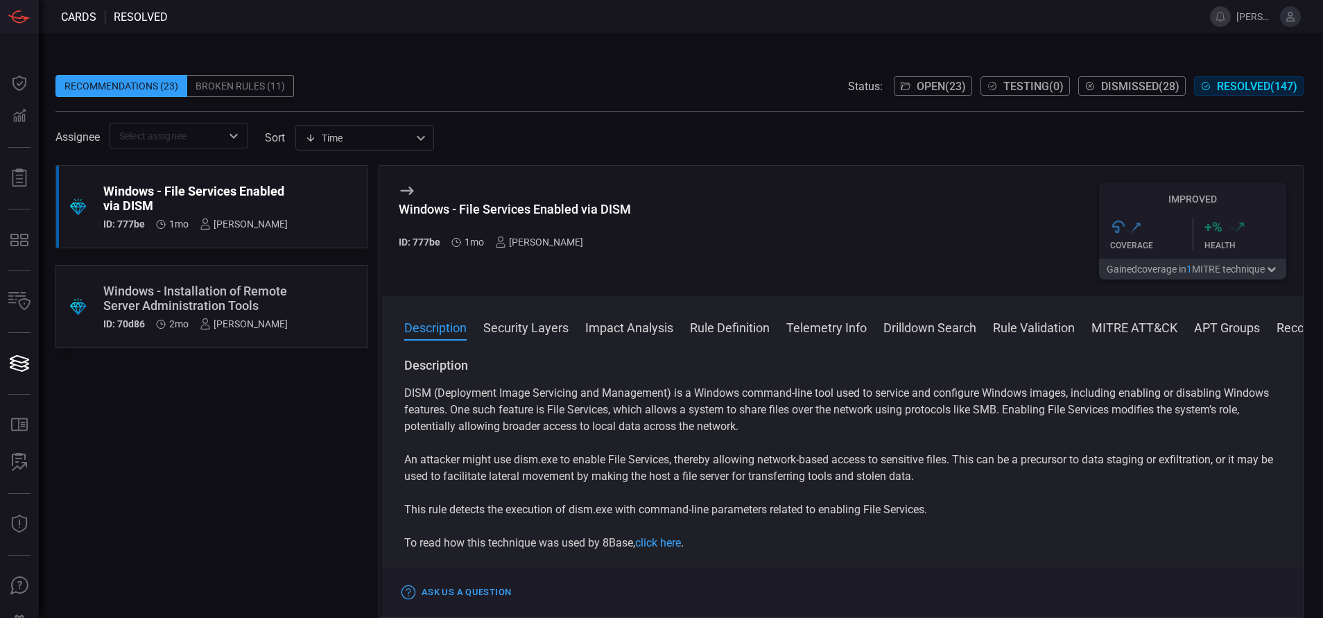
click at [916, 89] on span "Open ( 23 )" at bounding box center [940, 86] width 49 height 13
